Goal: Transaction & Acquisition: Download file/media

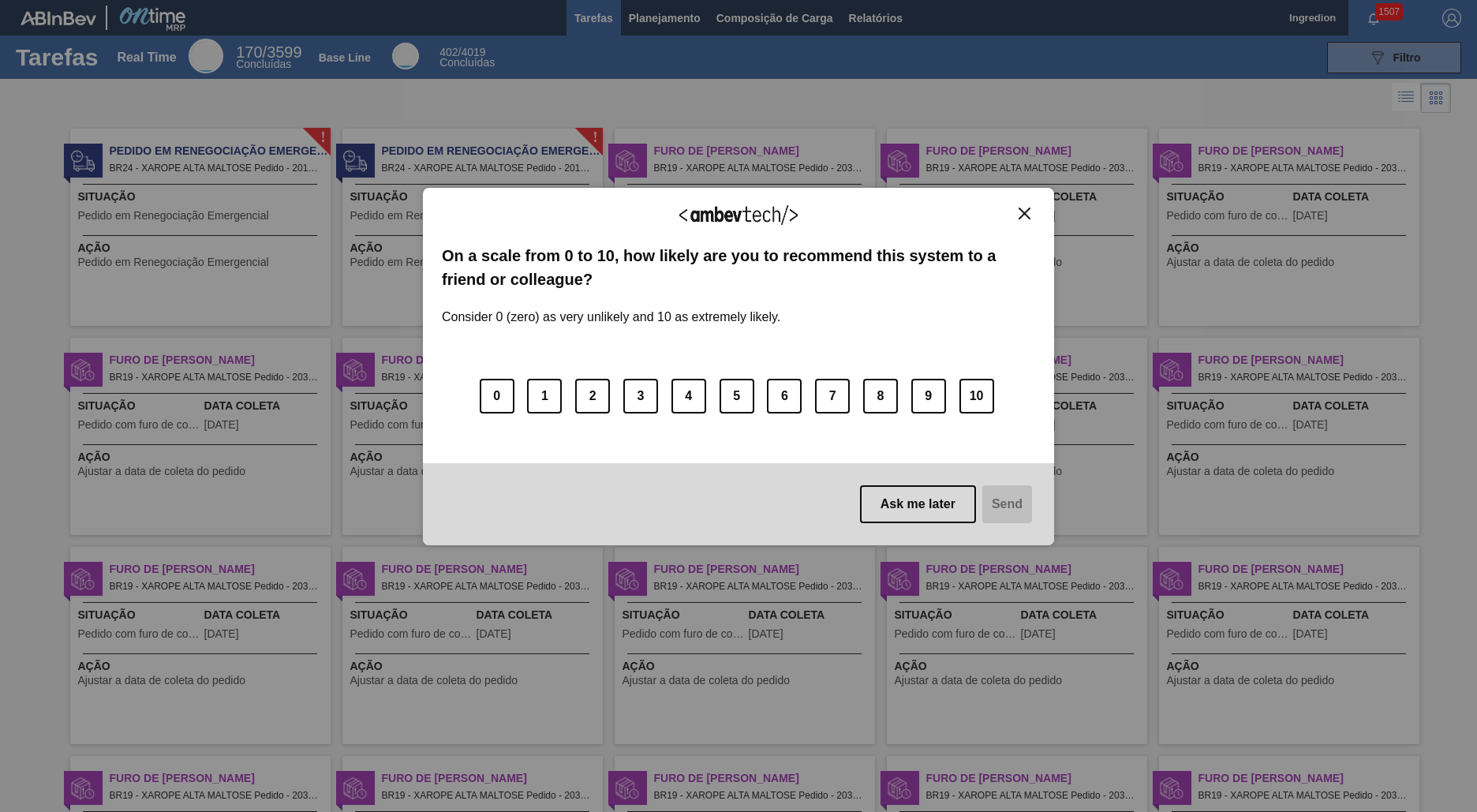
click at [1024, 213] on img "Close" at bounding box center [1024, 213] width 12 height 12
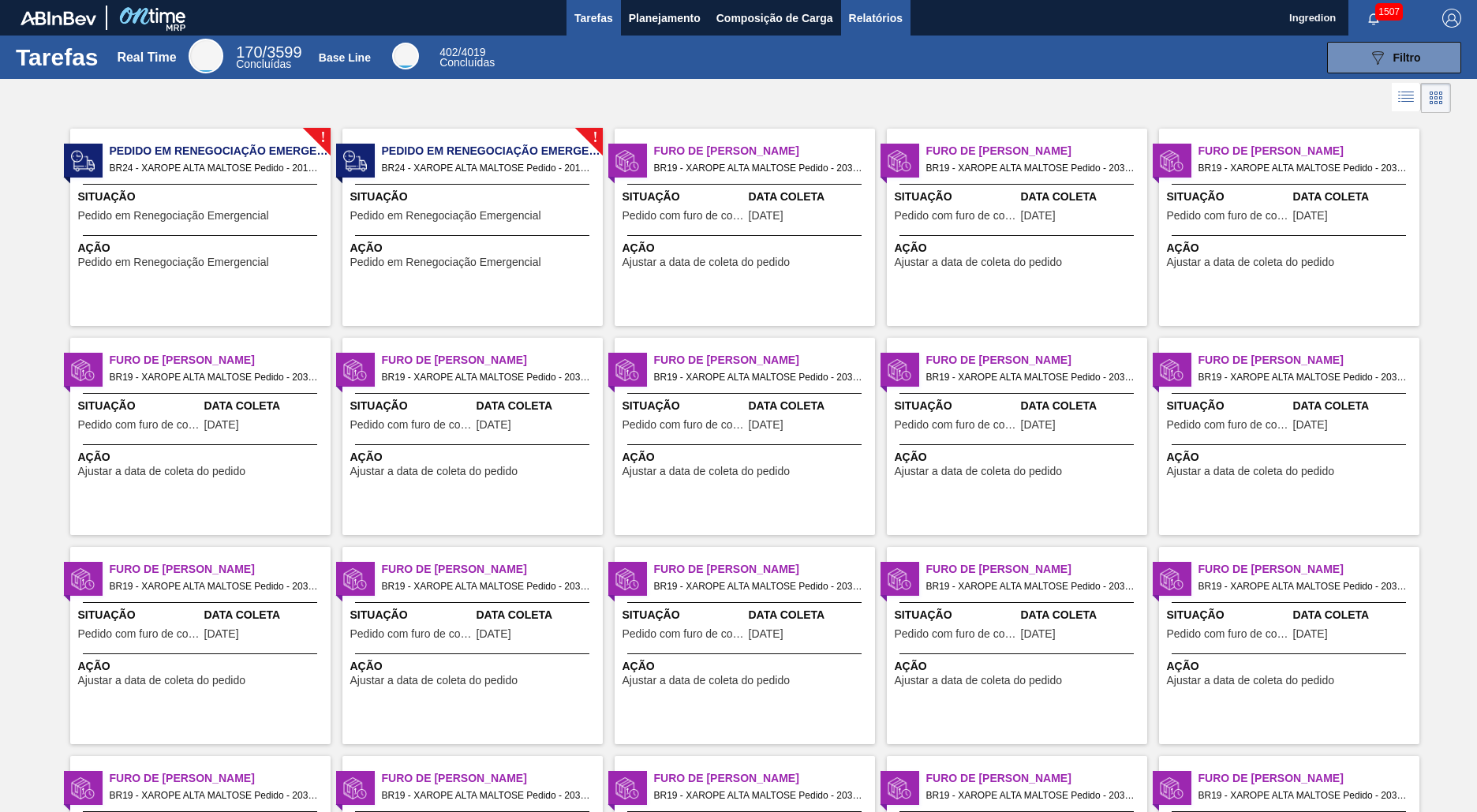
click at [874, 17] on span "Relatórios" at bounding box center [876, 18] width 54 height 19
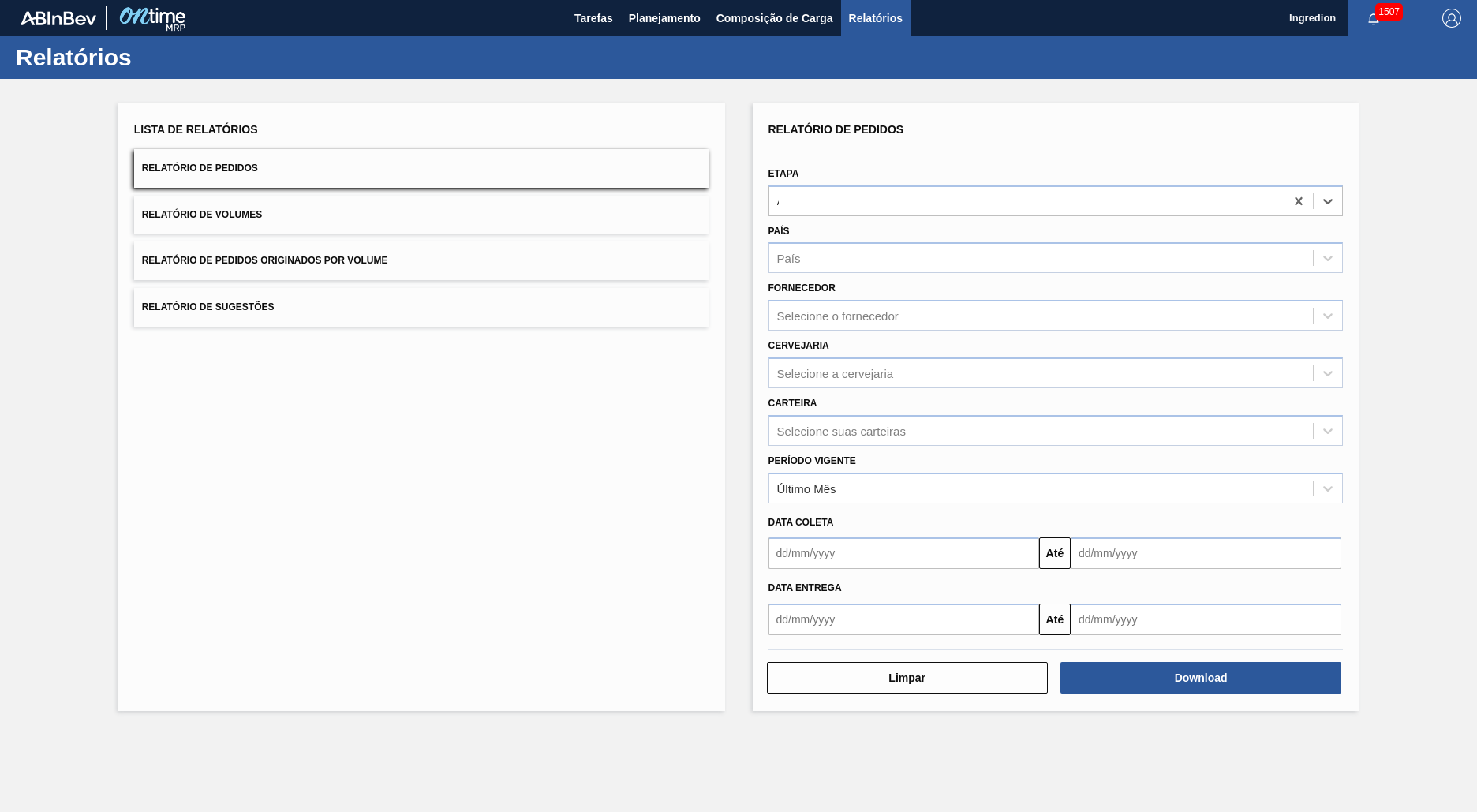
type input "Aguardando Faturamento"
type input "Xarope"
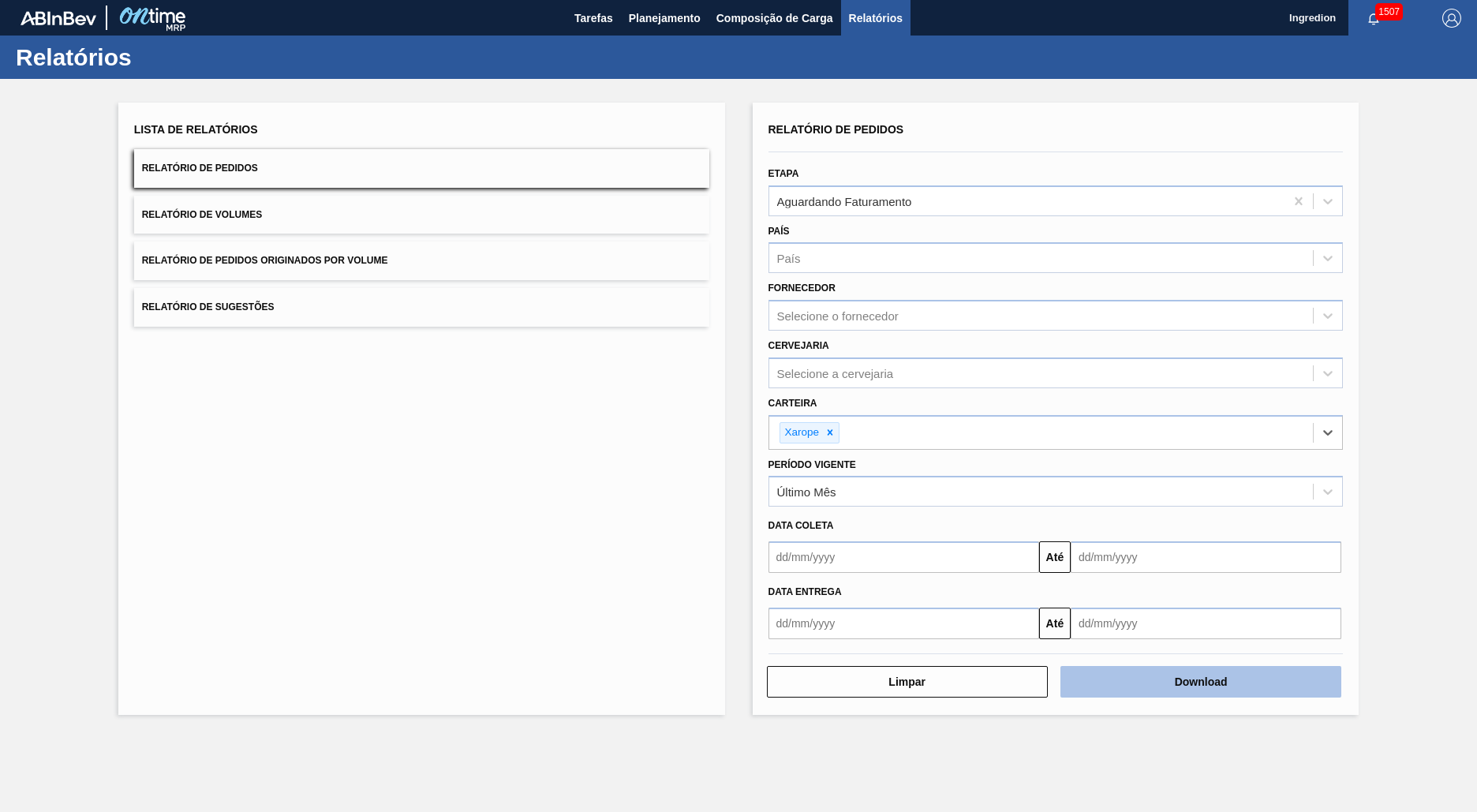
click at [1201, 682] on button "Download" at bounding box center [1201, 682] width 281 height 32
